Goal: Information Seeking & Learning: Learn about a topic

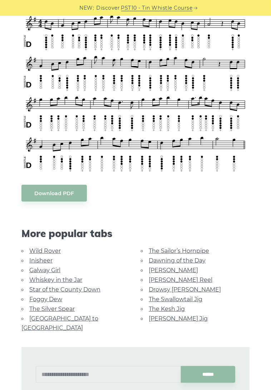
scroll to position [208, 0]
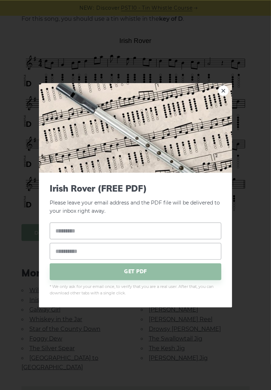
scroll to position [172, 0]
click at [226, 87] on link "×" at bounding box center [223, 90] width 11 height 11
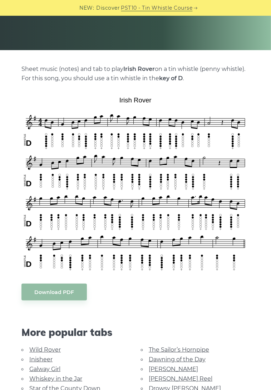
scroll to position [147, 0]
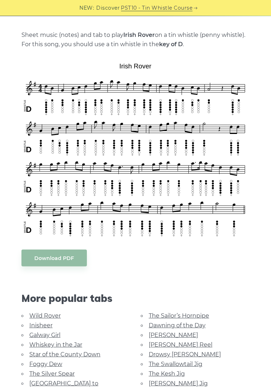
click at [42, 325] on link "Inisheer" at bounding box center [40, 325] width 23 height 7
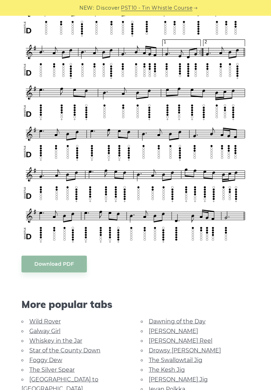
scroll to position [236, 0]
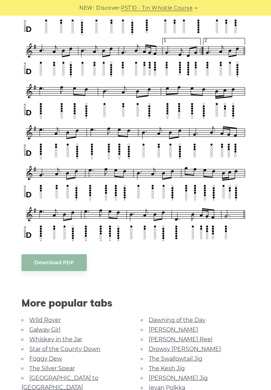
click at [85, 374] on link "Rocky Road to Dublin" at bounding box center [59, 382] width 77 height 16
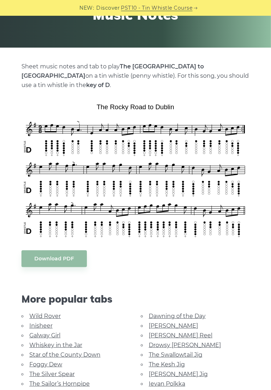
scroll to position [116, 0]
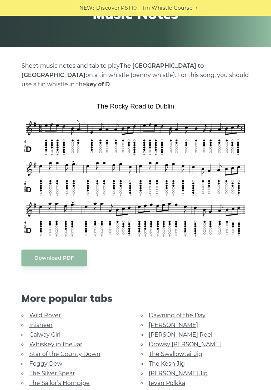
click at [76, 379] on link "The Sailor’s Hornpipe" at bounding box center [59, 382] width 60 height 7
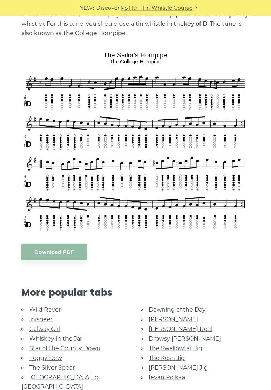
scroll to position [170, 0]
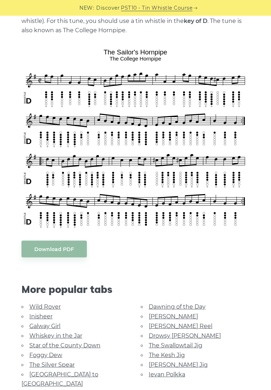
click at [59, 324] on link "Galway Girl" at bounding box center [44, 325] width 31 height 7
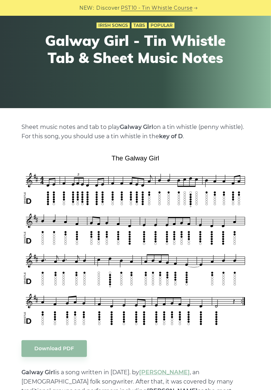
scroll to position [57, 0]
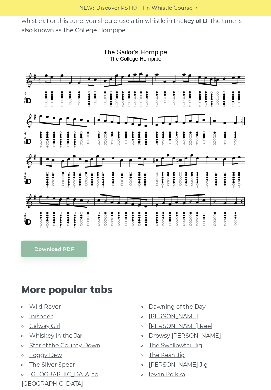
scroll to position [170, 0]
click at [196, 308] on link "Dawning of the Day" at bounding box center [177, 306] width 57 height 7
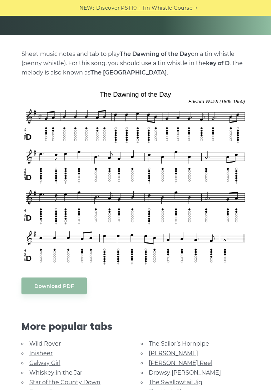
scroll to position [141, 0]
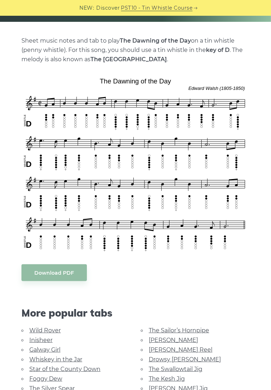
click at [199, 368] on link "The Swallowtail Jig" at bounding box center [176, 368] width 54 height 7
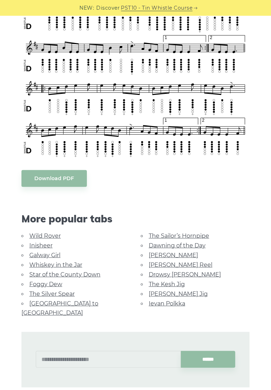
scroll to position [411, 0]
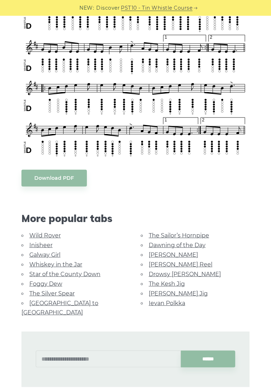
click at [190, 272] on link "Drowsy [PERSON_NAME]" at bounding box center [185, 273] width 72 height 7
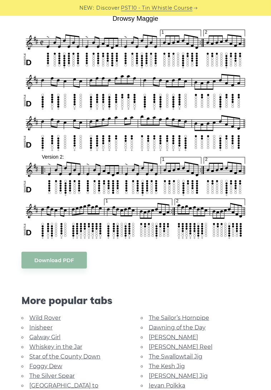
scroll to position [196, 0]
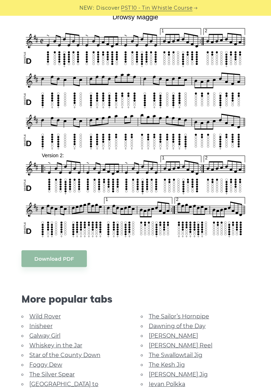
click at [177, 382] on link "Ievan Polkka" at bounding box center [167, 383] width 36 height 7
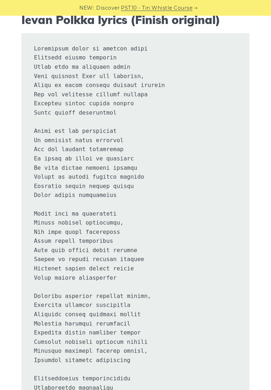
scroll to position [357, 0]
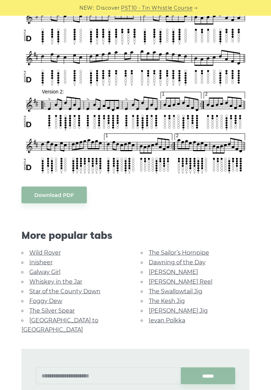
scroll to position [260, 0]
click at [180, 279] on link "[PERSON_NAME] Reel" at bounding box center [181, 281] width 64 height 7
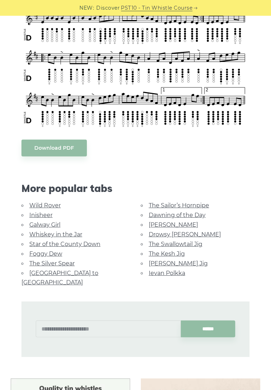
scroll to position [275, 0]
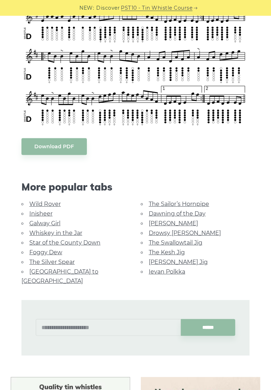
click at [271, 279] on div "Sheet music notes and tab to play Cooley’s Reel on a tin whistle (penny whistle…" at bounding box center [135, 204] width 271 height 605
click at [52, 249] on link "Foggy Dew" at bounding box center [45, 252] width 33 height 7
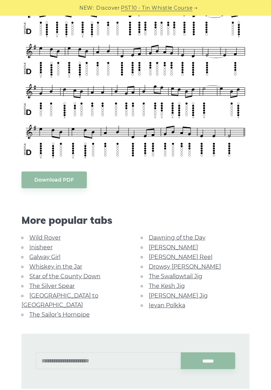
scroll to position [225, 0]
click at [67, 282] on link "The Silver Spear" at bounding box center [51, 285] width 45 height 7
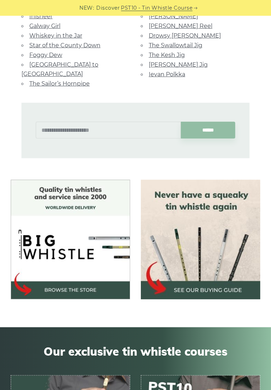
scroll to position [461, 0]
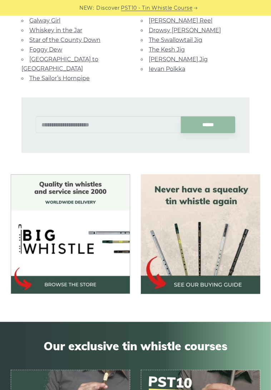
click at [220, 269] on img at bounding box center [200, 233] width 119 height 119
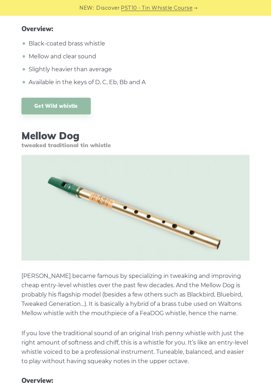
scroll to position [5411, 0]
